Goal: Task Accomplishment & Management: Use online tool/utility

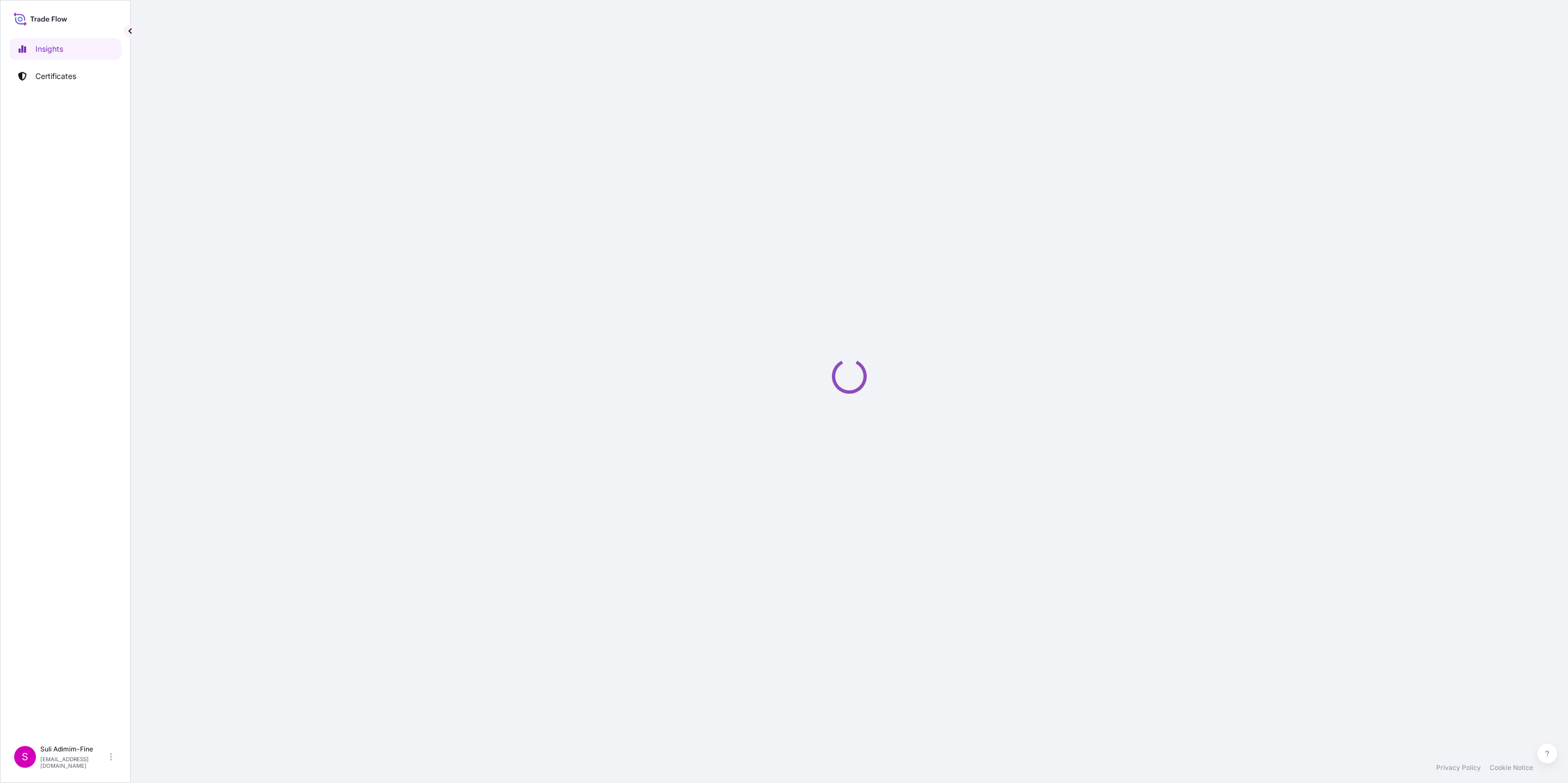
select select "2025"
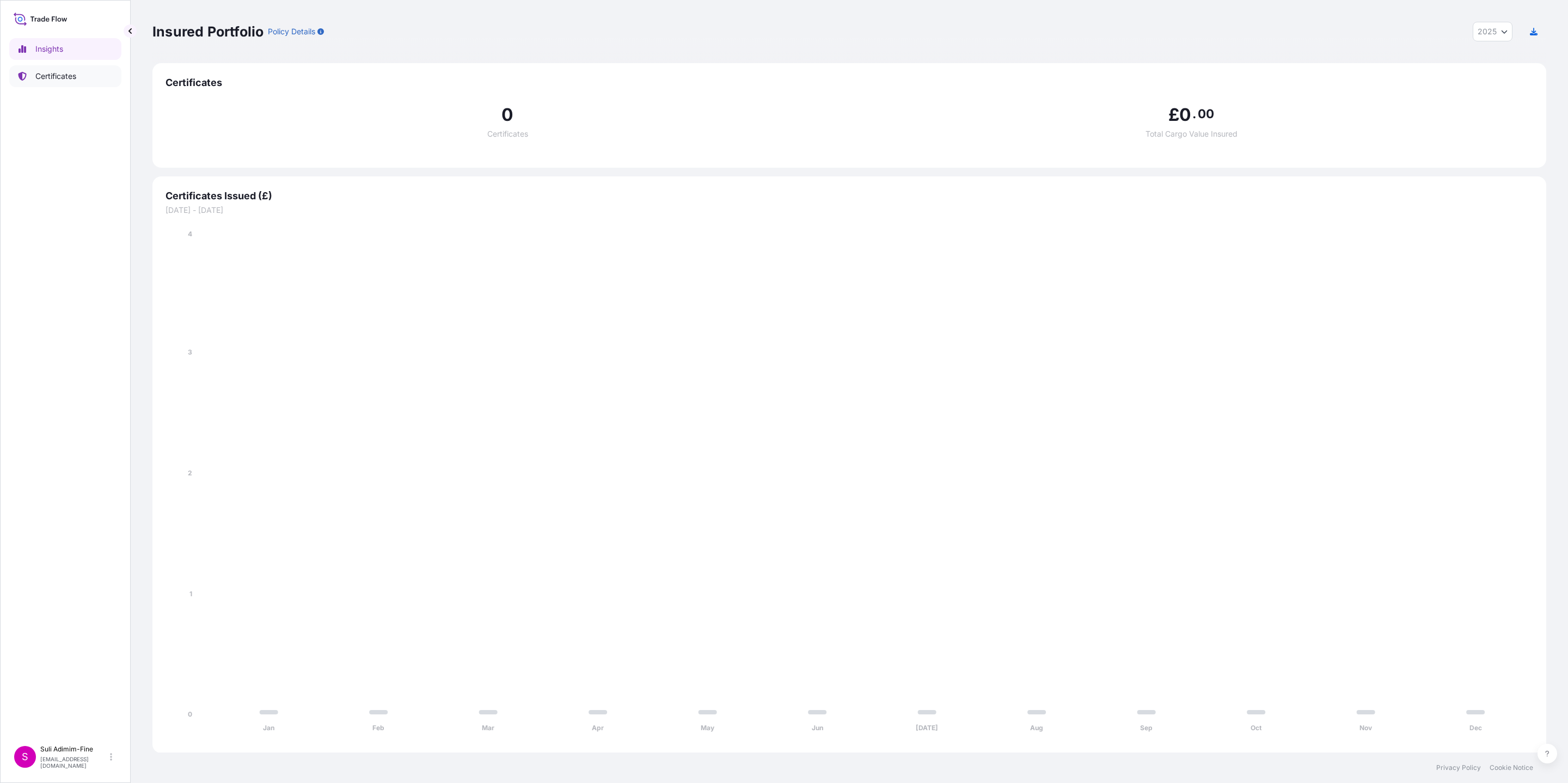
click at [63, 74] on p "Certificates" at bounding box center [55, 76] width 41 height 11
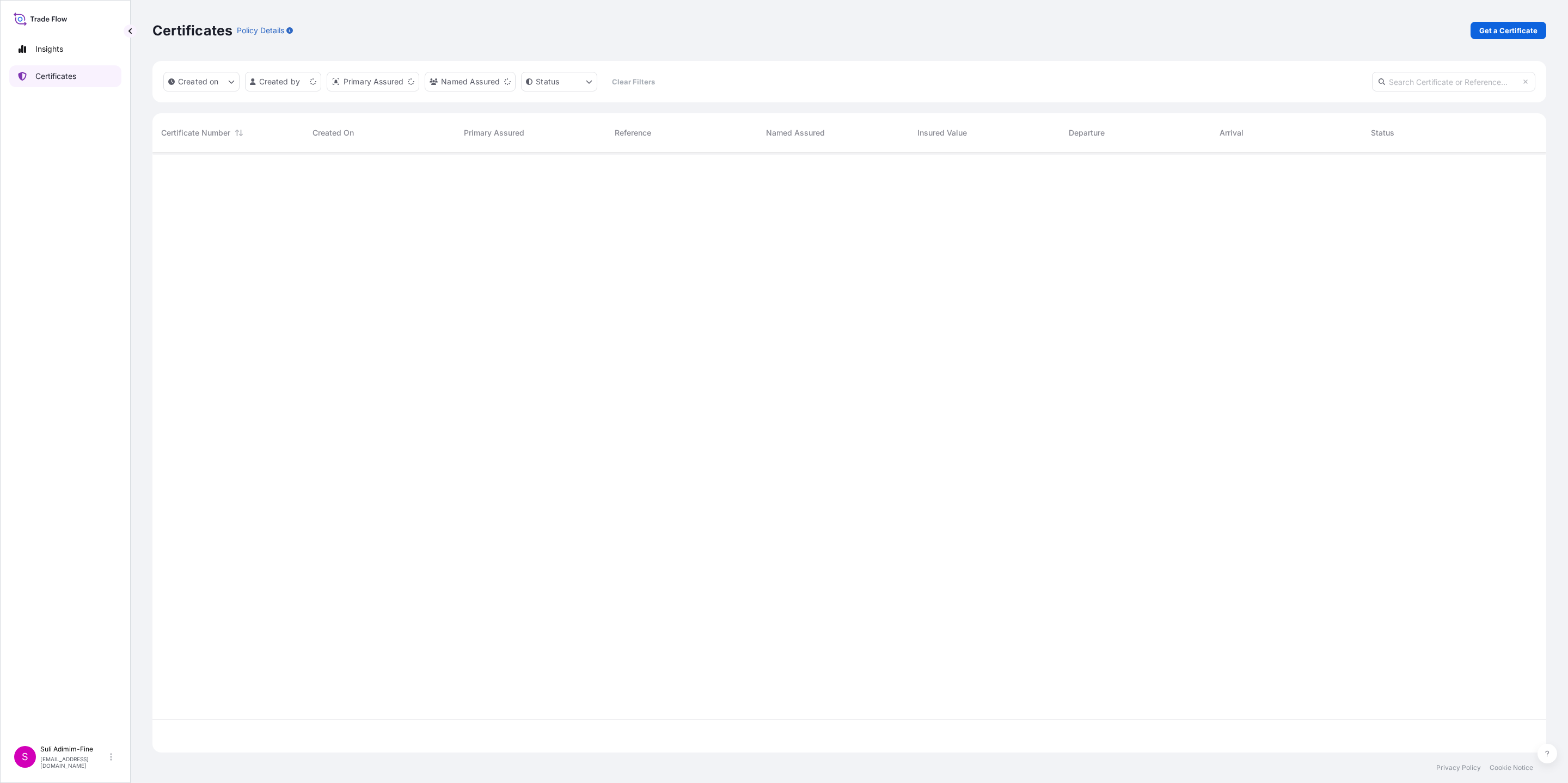
scroll to position [594, 1381]
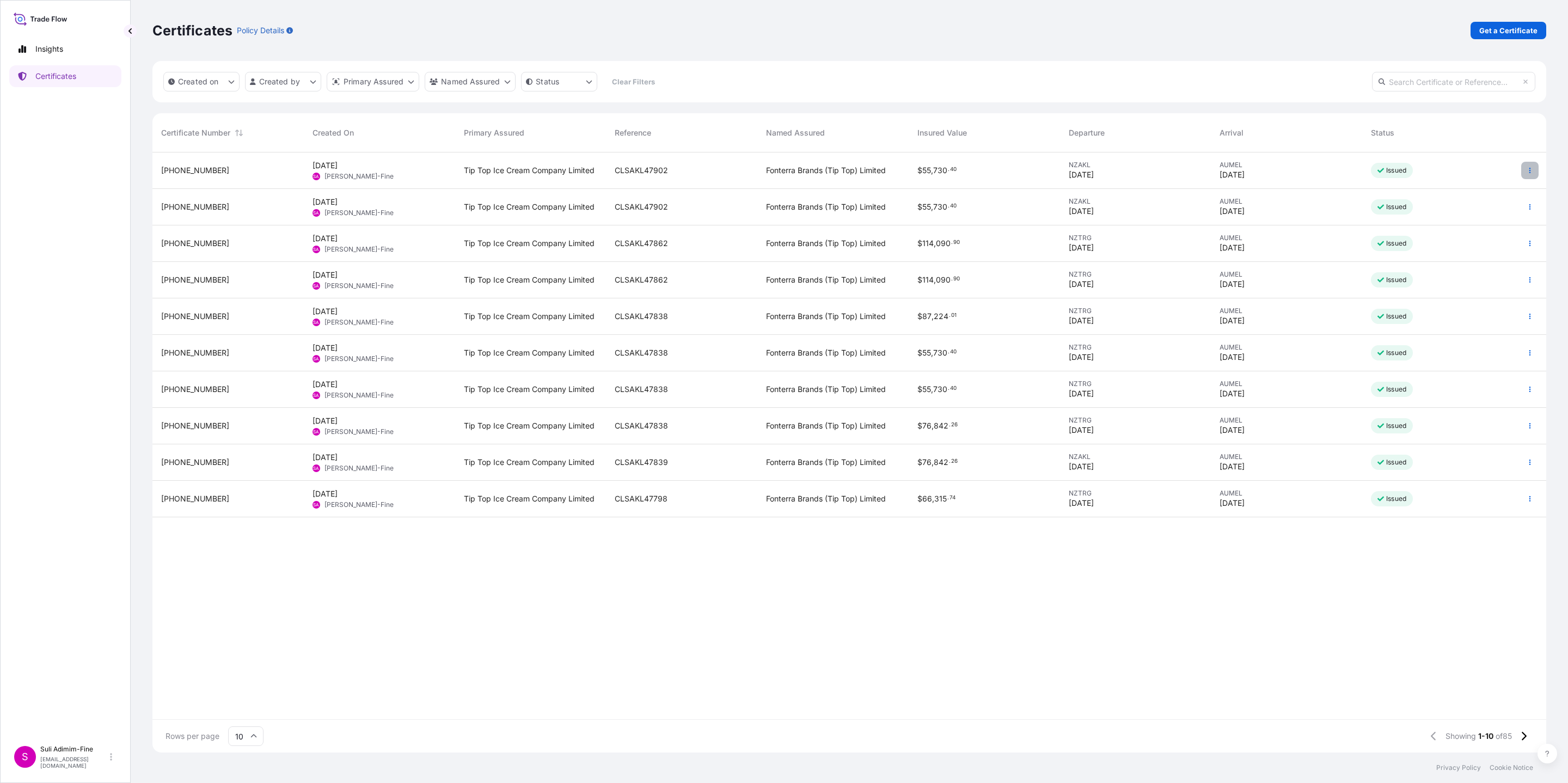
click at [1532, 169] on icon "button" at bounding box center [1530, 171] width 7 height 7
click at [1496, 171] on p "Duplicate certificate" at bounding box center [1476, 173] width 72 height 11
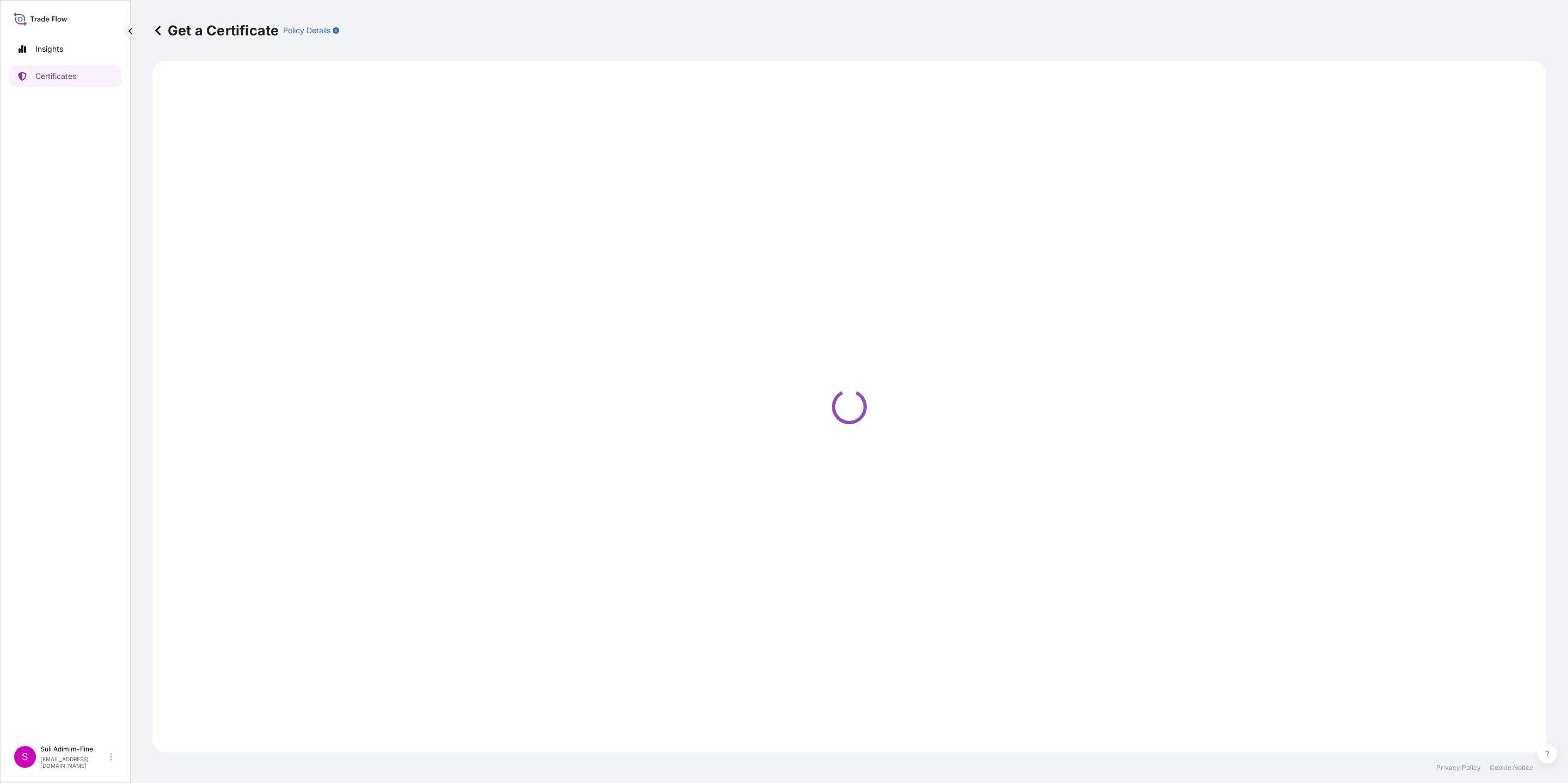
select select "Road / [GEOGRAPHIC_DATA]"
select select "Ocean Vessel"
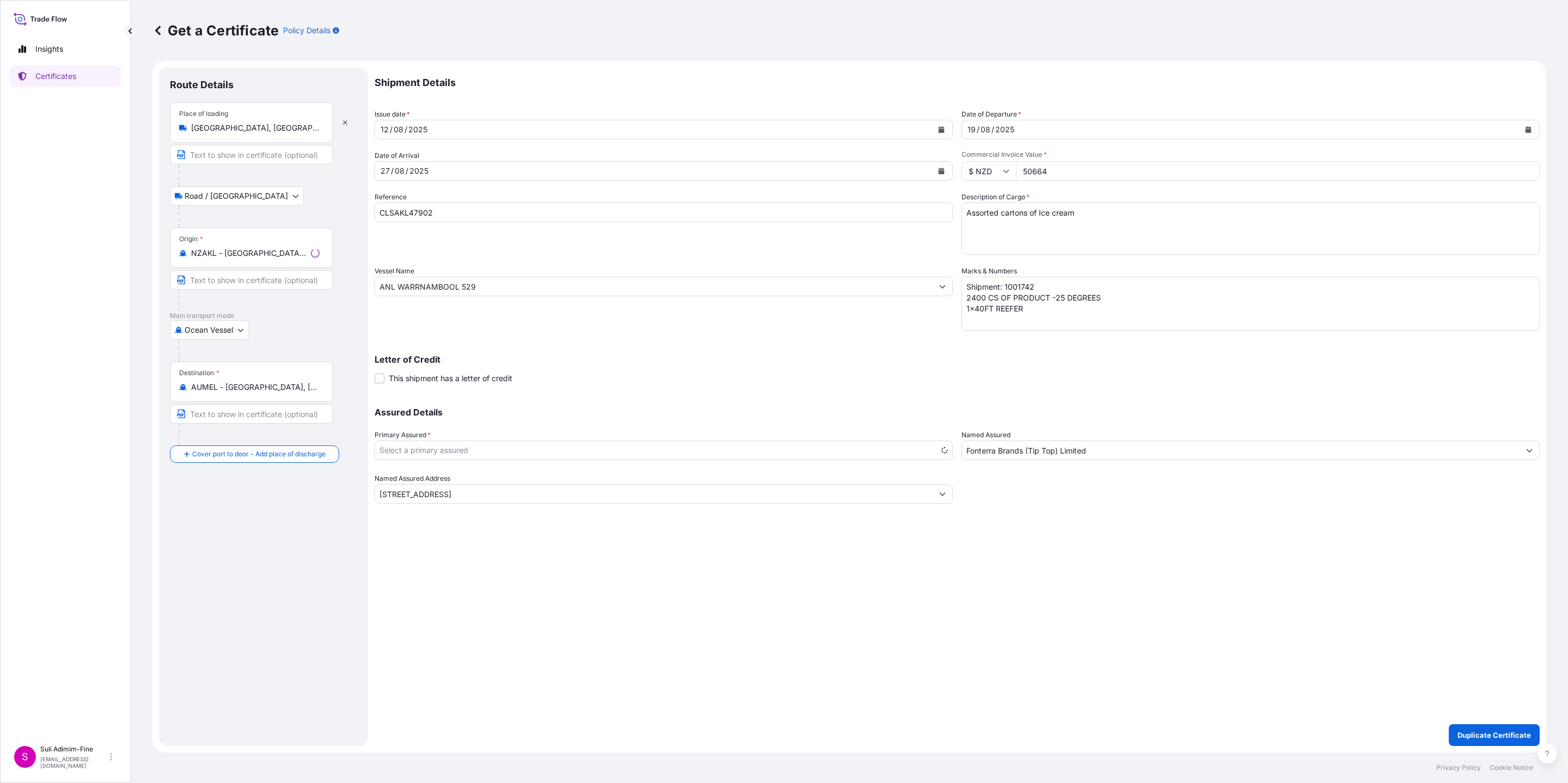
select select "31891"
click at [938, 134] on button "Calendar" at bounding box center [941, 130] width 17 height 17
click at [456, 241] on div "14" at bounding box center [455, 241] width 19 height 19
drag, startPoint x: 1072, startPoint y: 170, endPoint x: 990, endPoint y: 167, distance: 82.1
click at [990, 167] on div "$ NZD 50664" at bounding box center [1250, 171] width 578 height 19
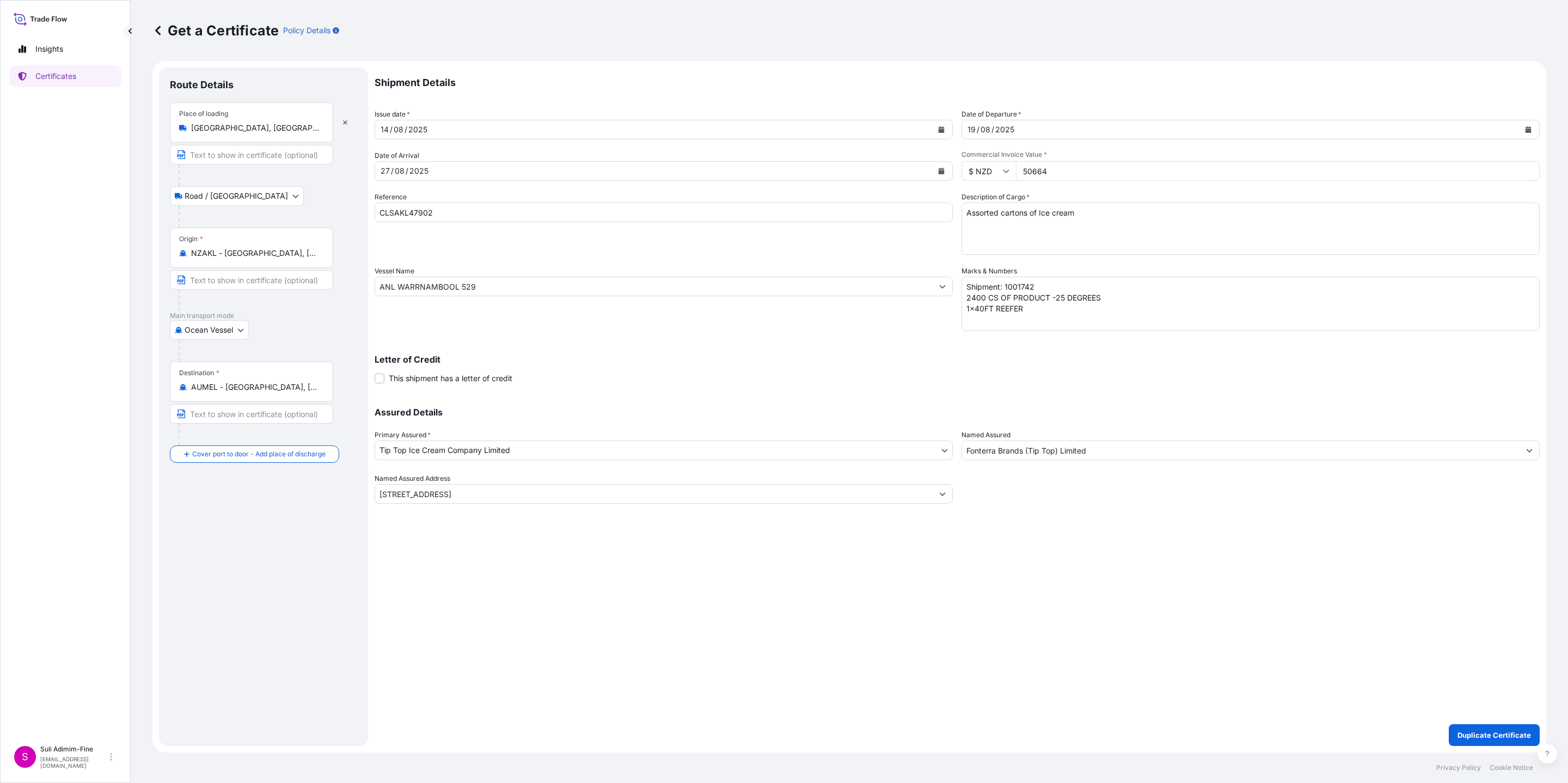
paste input "67573.4"
type input "67573.44"
click at [1020, 286] on textarea "Shipment: 1001742 2400 CS OF PRODUCT -25 DEGREES 1x40FT REEFER" at bounding box center [1250, 304] width 578 height 54
paste textarea "7"
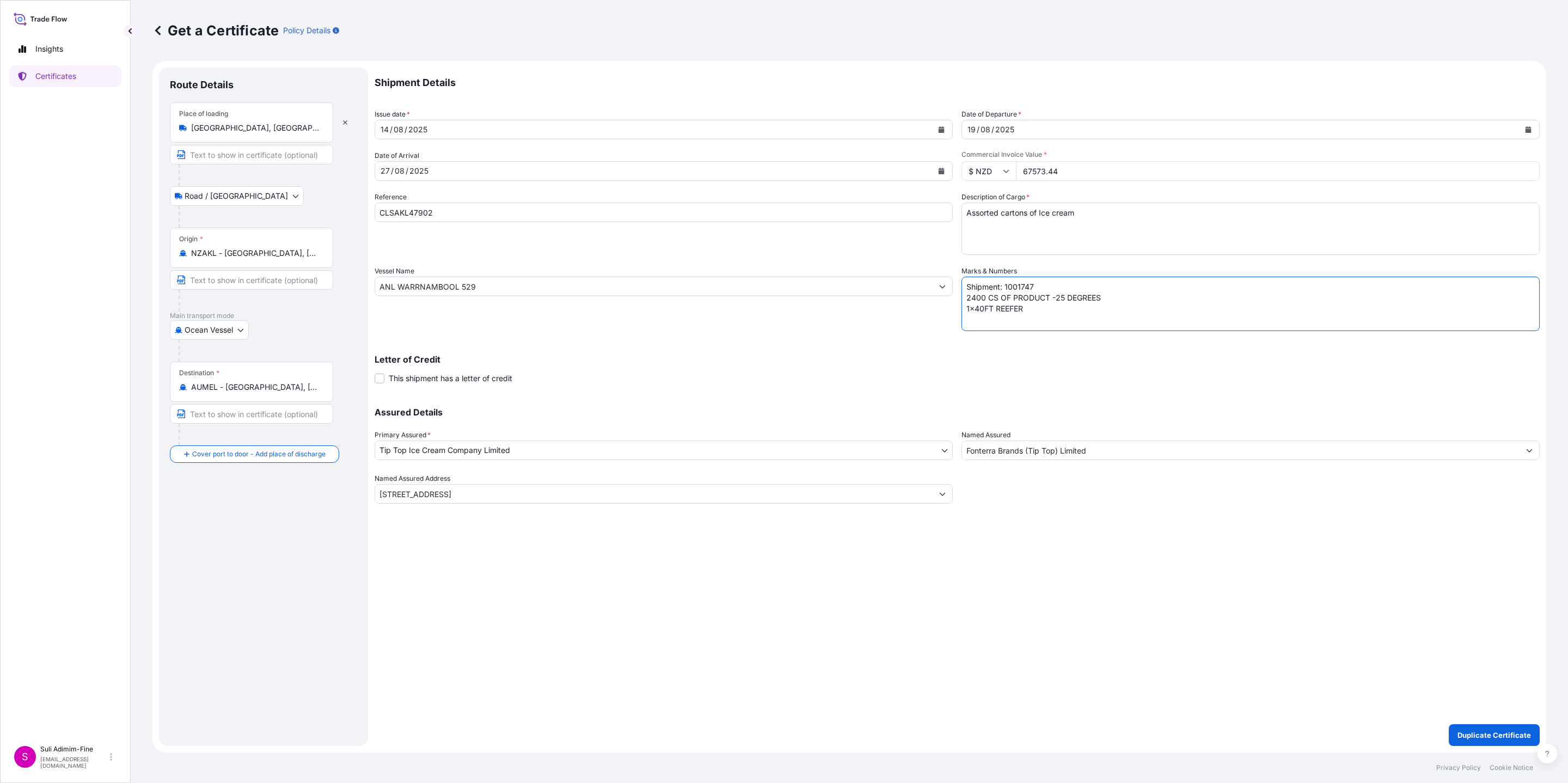
drag, startPoint x: 984, startPoint y: 295, endPoint x: 937, endPoint y: 300, distance: 47.3
click at [937, 300] on div "Shipment Details Issue date * [DATE] Date of Departure * [DATE] Date of Arrival…" at bounding box center [957, 286] width 1165 height 436
type textarea "Shipment: 1001747 3168 CS OF PRODUCT -25 DEGREES 1x40FT REEFER"
click at [1502, 729] on button "Duplicate Certificate" at bounding box center [1494, 735] width 91 height 22
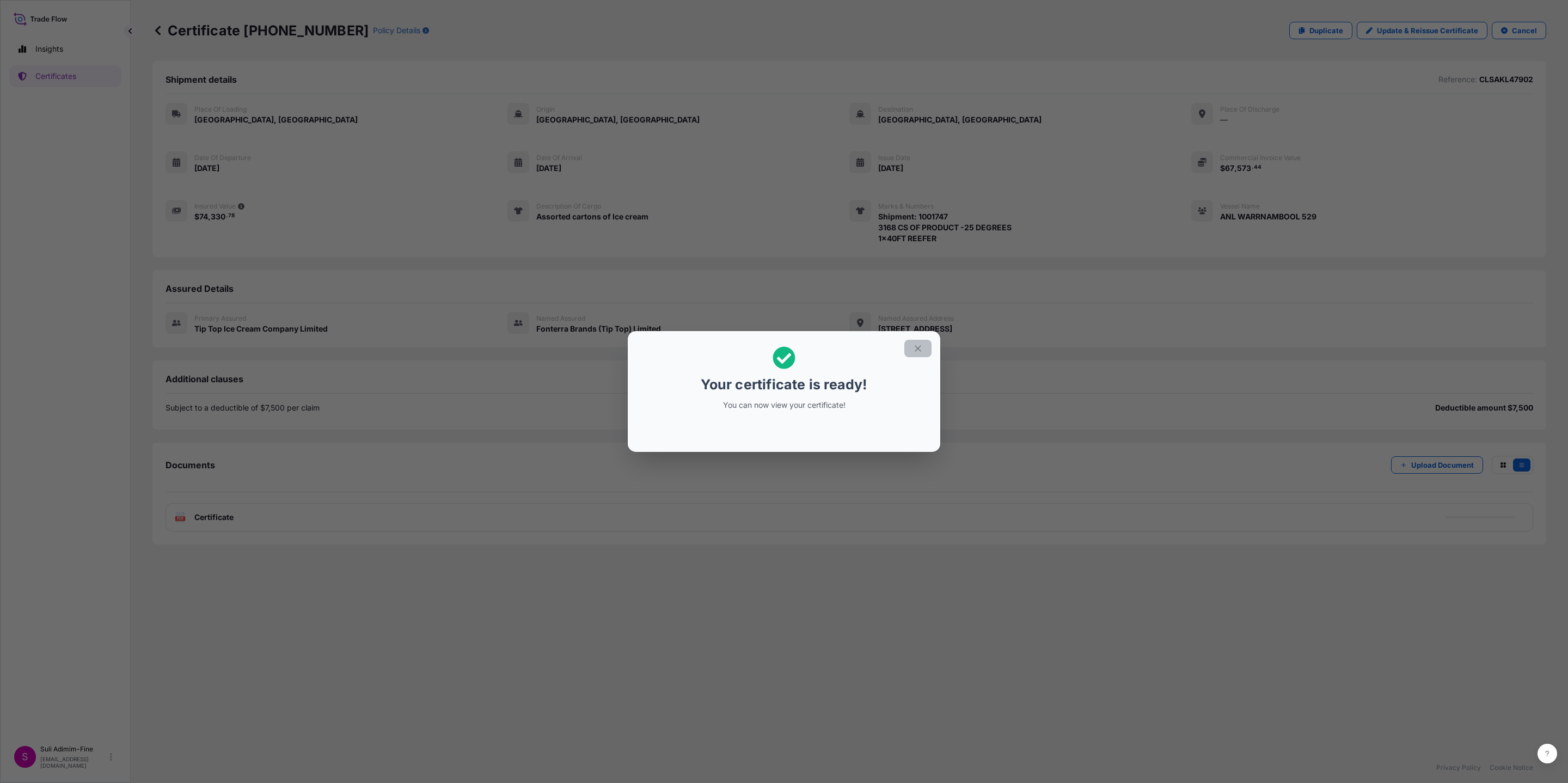
click at [922, 350] on icon "button" at bounding box center [918, 348] width 10 height 10
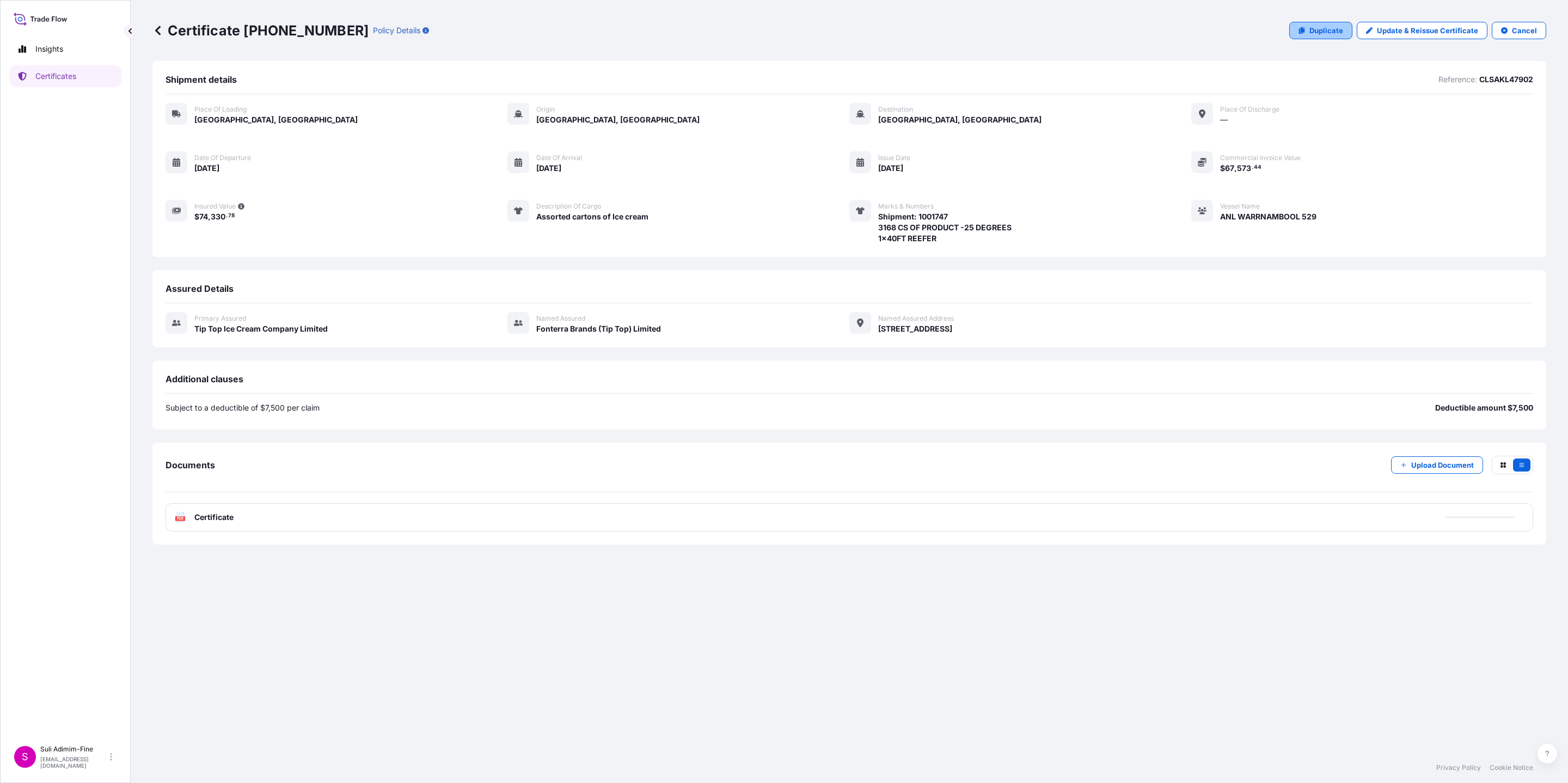
click at [1338, 28] on p "Duplicate" at bounding box center [1326, 30] width 33 height 11
select select "Road / [GEOGRAPHIC_DATA]"
select select "Ocean Vessel"
select select "31891"
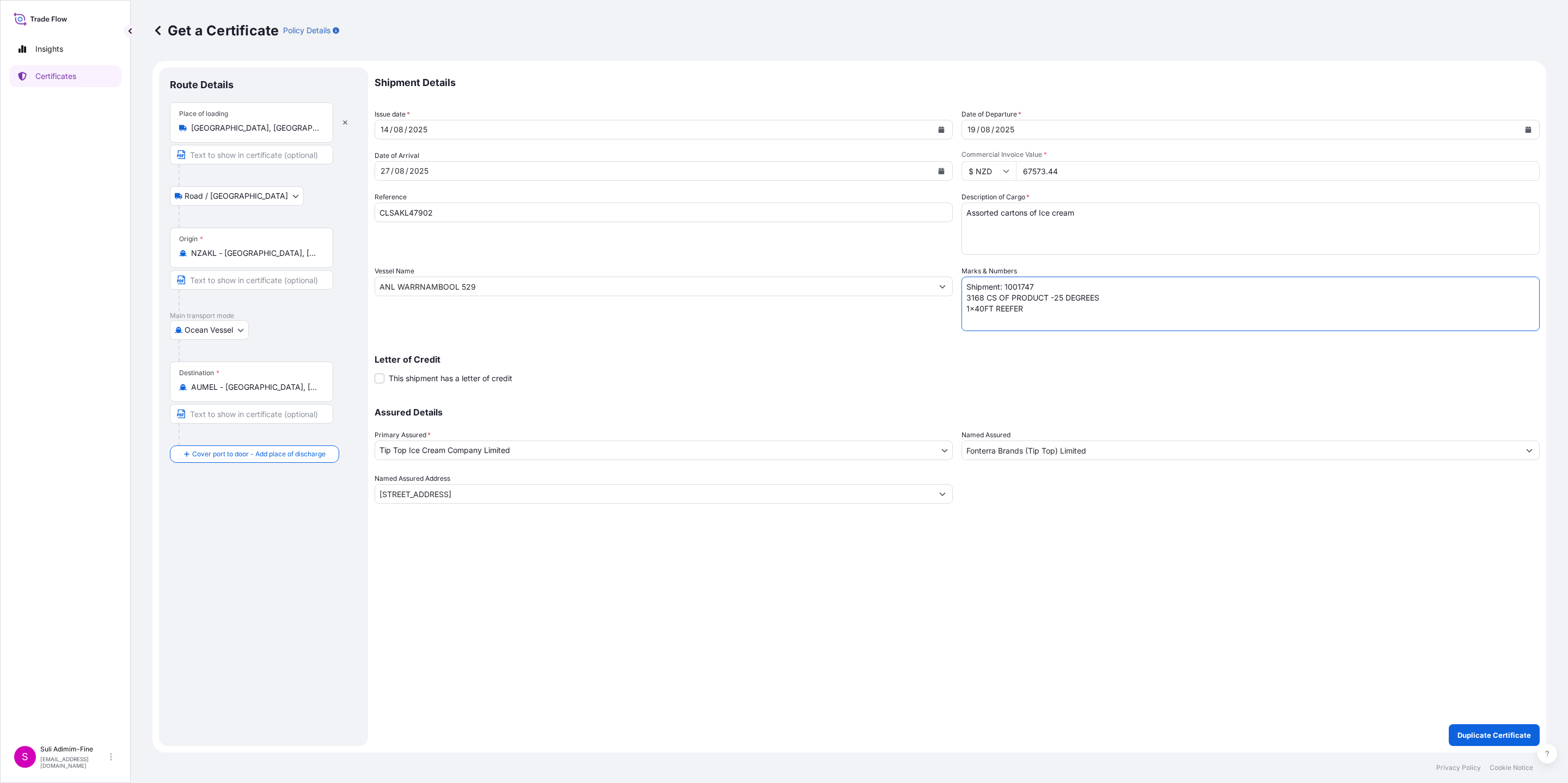
click at [1042, 284] on textarea "Shipment: 1001747 3168 CS OF PRODUCT -25 DEGREES 1x40FT REEFER" at bounding box center [1250, 304] width 578 height 54
type textarea "Shipment: 1001748 3168 CS OF PRODUCT -25 DEGREES 1x40FT REEFER"
click at [1470, 742] on button "Duplicate Certificate" at bounding box center [1494, 735] width 91 height 22
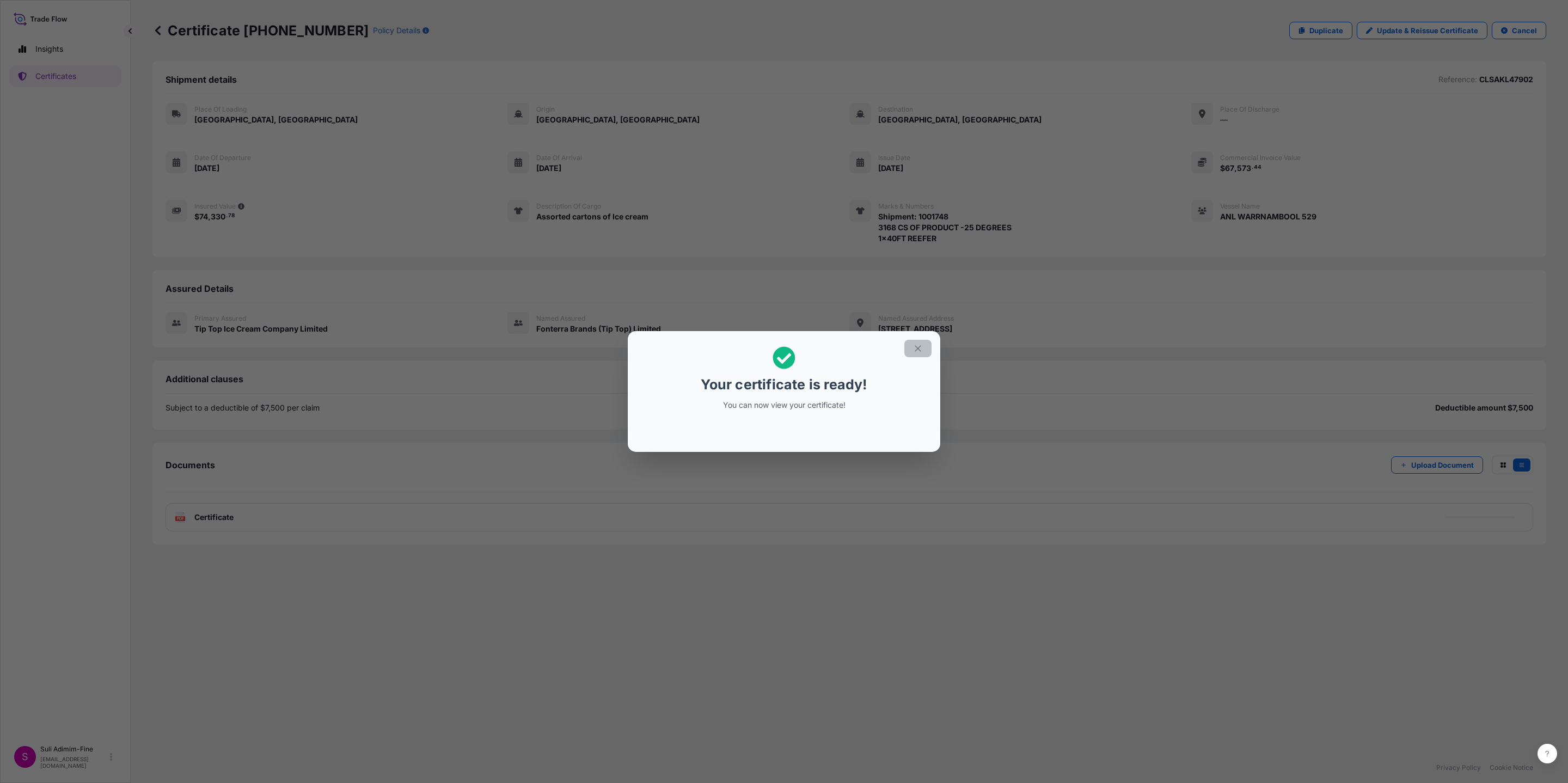
click at [922, 350] on icon "button" at bounding box center [918, 348] width 10 height 10
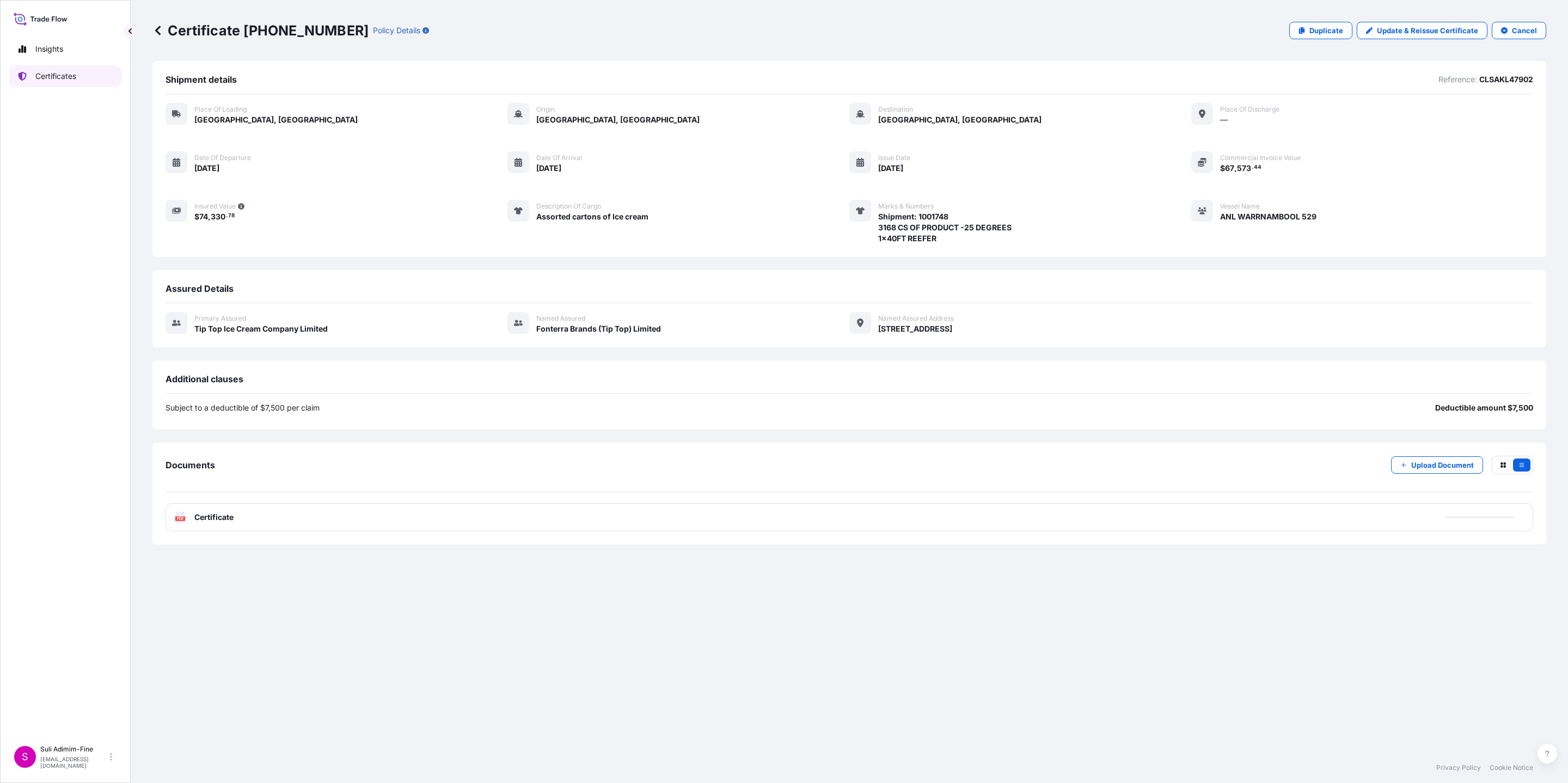
click at [39, 79] on p "Certificates" at bounding box center [55, 76] width 41 height 11
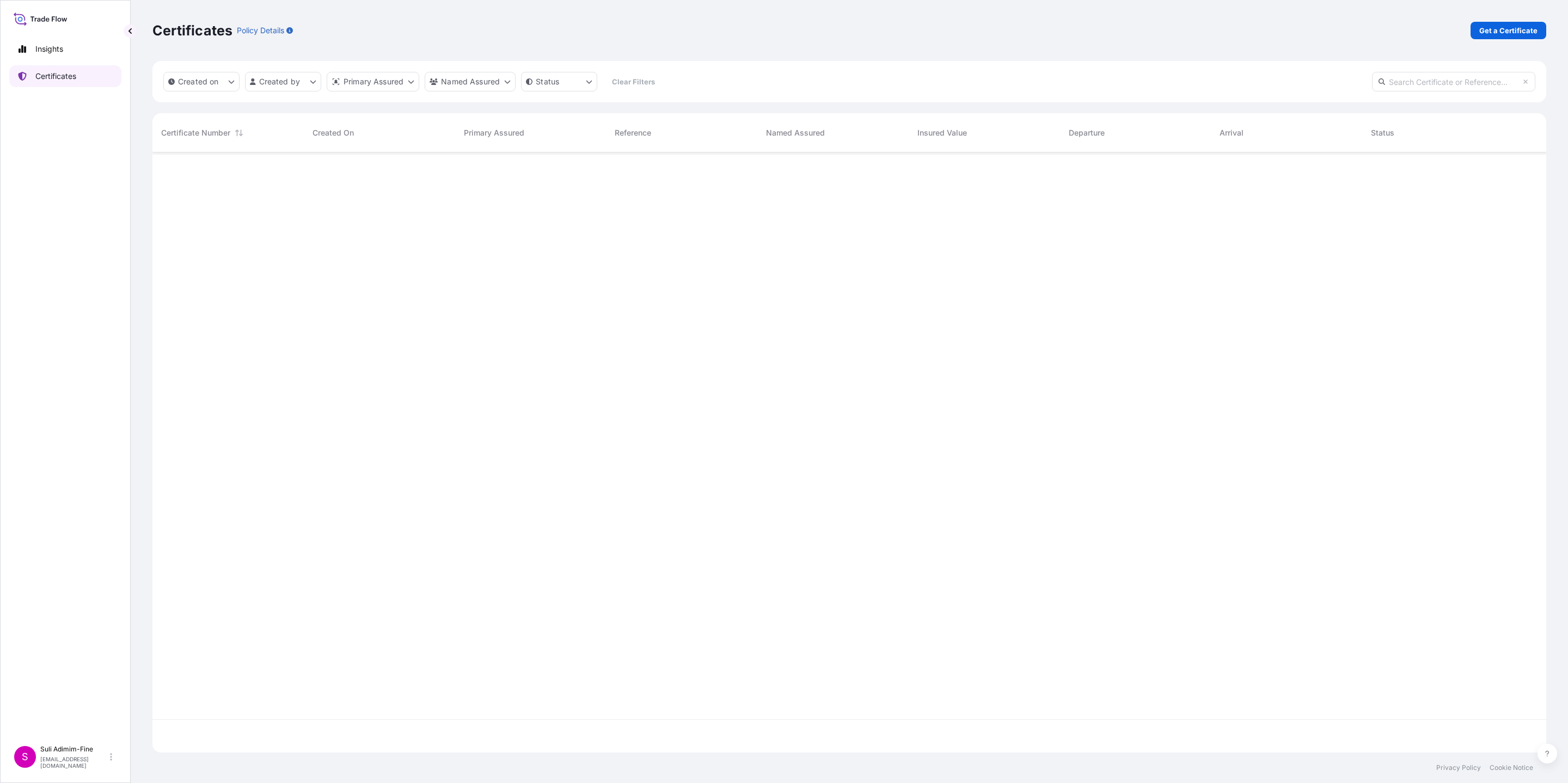
scroll to position [594, 1381]
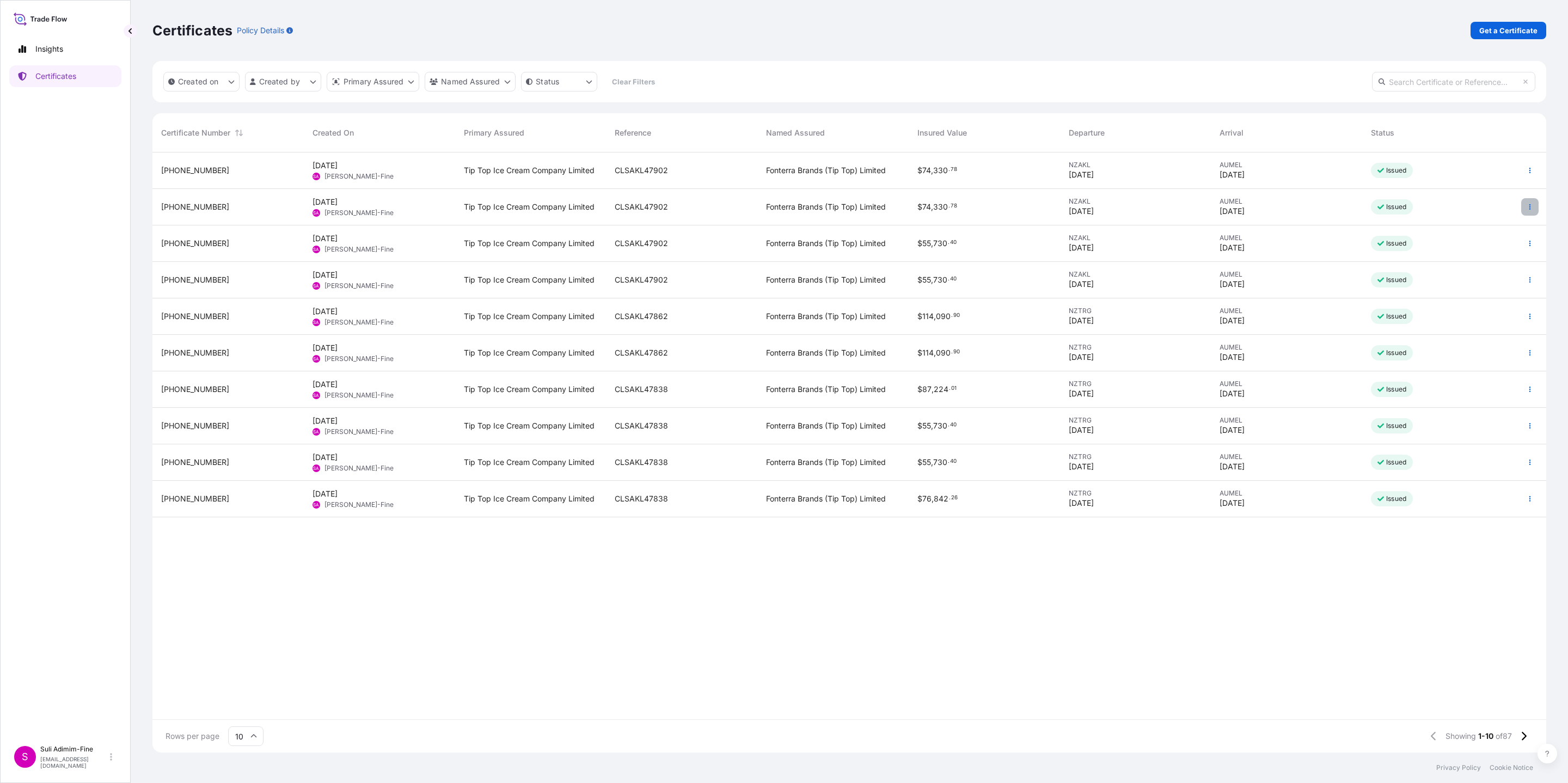
click at [1531, 207] on icon "button" at bounding box center [1530, 207] width 1 height 5
click at [1483, 249] on p "Download certificate" at bounding box center [1478, 248] width 74 height 11
click at [1529, 170] on icon "button" at bounding box center [1530, 171] width 1 height 5
click at [1482, 208] on p "Download certificate" at bounding box center [1478, 212] width 74 height 11
